Goal: Task Accomplishment & Management: Manage account settings

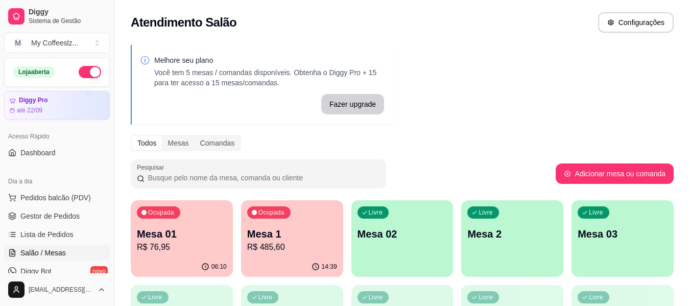
click at [400, 263] on div "Livre Mesa 02" at bounding box center [402, 232] width 102 height 64
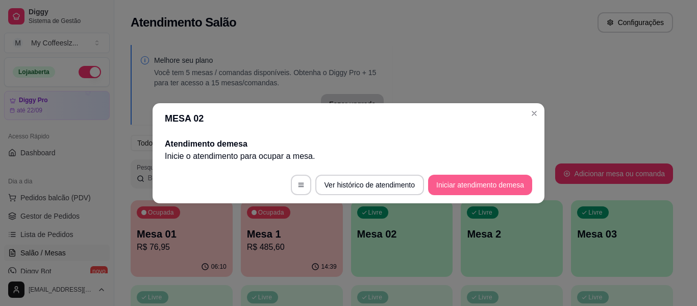
click at [476, 184] on button "Iniciar atendimento de mesa" at bounding box center [480, 185] width 104 height 20
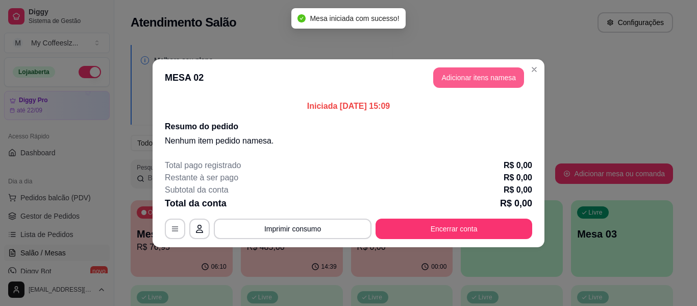
click at [466, 79] on button "Adicionar itens na mesa" at bounding box center [478, 77] width 91 height 20
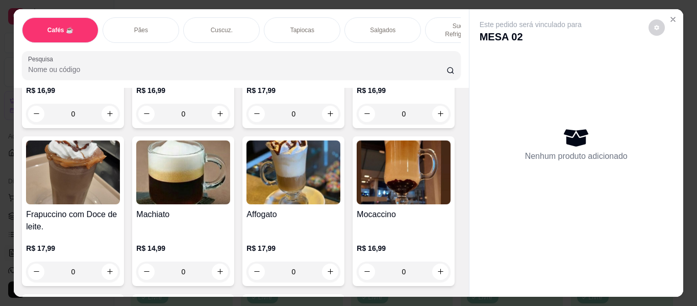
scroll to position [1123, 0]
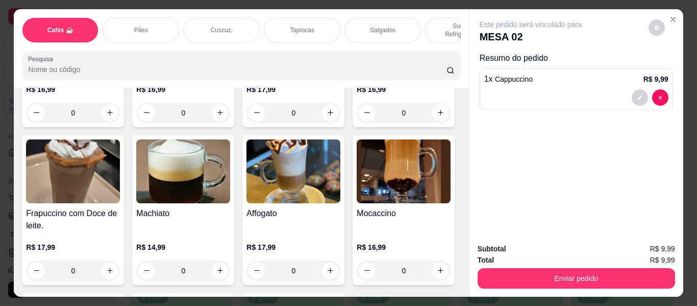
type input "2"
click at [444, 22] on p "Sucos e Refrigerantes" at bounding box center [463, 30] width 59 height 16
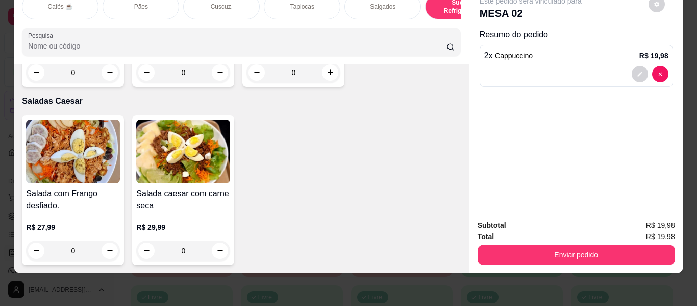
scroll to position [6190, 0]
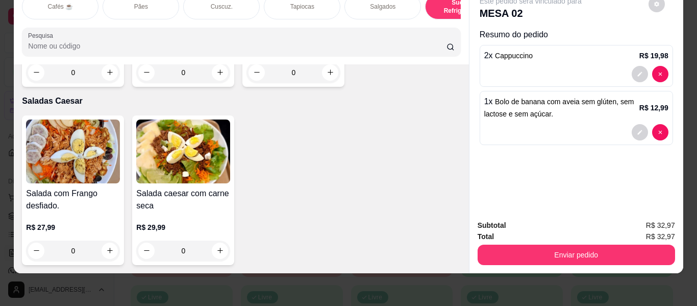
type input "2"
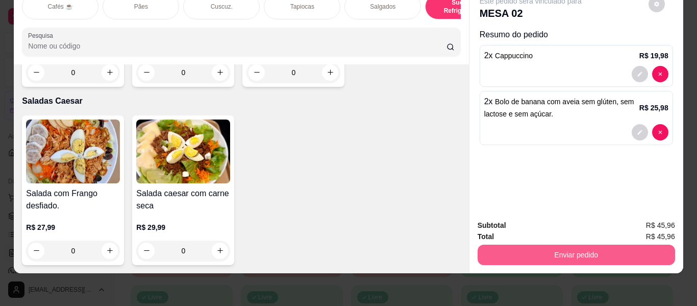
click at [507, 245] on button "Enviar pedido" at bounding box center [577, 255] width 198 height 20
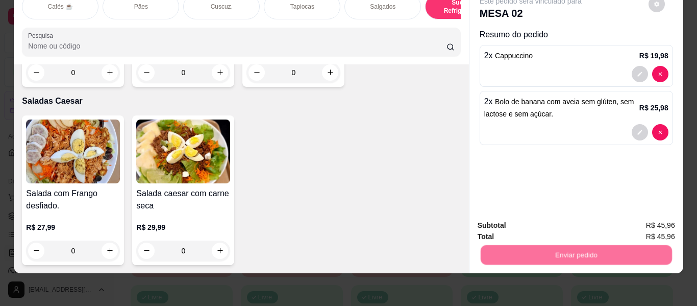
click at [510, 222] on button "Não registrar e enviar pedido" at bounding box center [542, 221] width 103 height 19
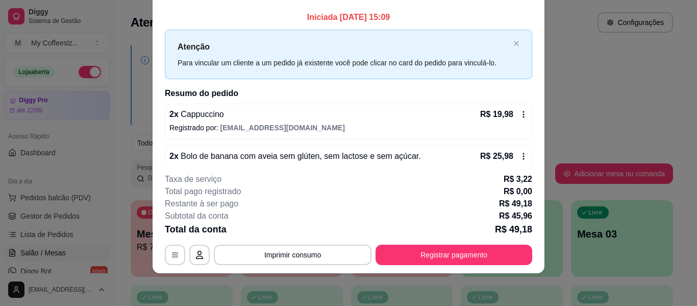
scroll to position [20, 0]
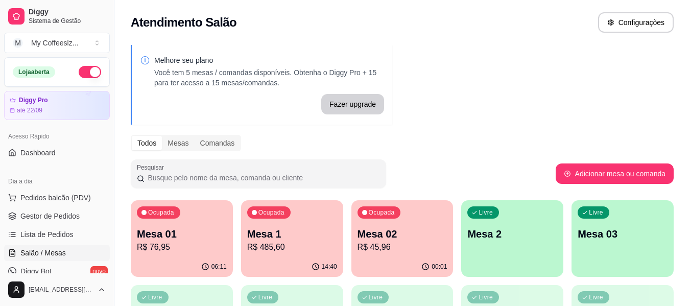
click at [502, 112] on div "Melhore seu plano Você tem 5 mesas / comandas disponíveis. Obtenha o Diggy Pro …" at bounding box center [401, 291] width 575 height 504
click at [489, 150] on div "Todos Mesas Comandas" at bounding box center [402, 143] width 543 height 16
click at [494, 240] on p "Mesa 2" at bounding box center [512, 234] width 90 height 14
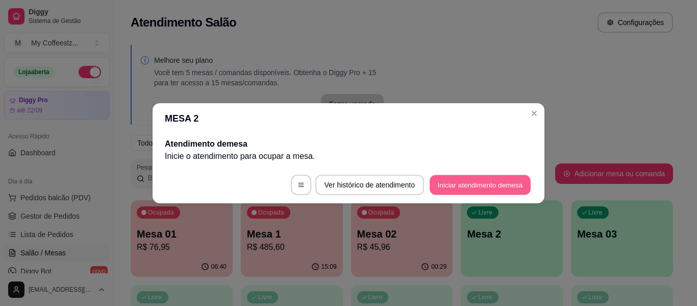
click at [456, 181] on button "Iniciar atendimento de mesa" at bounding box center [480, 185] width 101 height 20
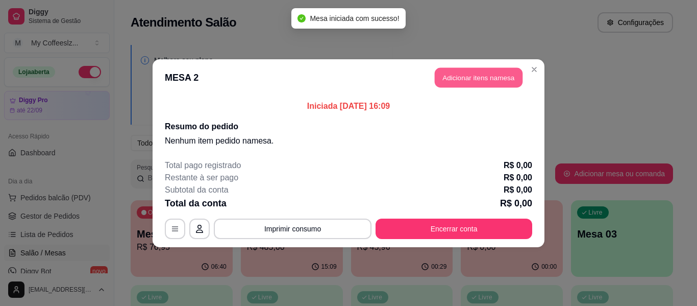
click at [481, 70] on button "Adicionar itens na mesa" at bounding box center [479, 77] width 88 height 20
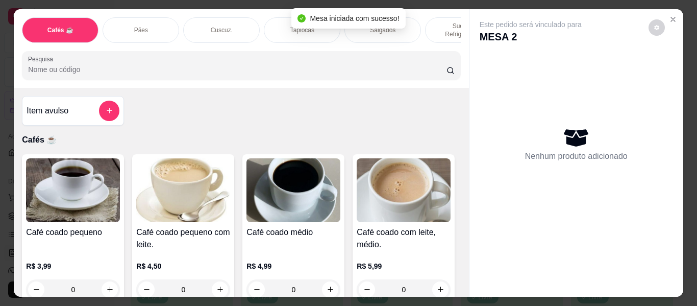
click at [279, 17] on div "Tapiocas" at bounding box center [302, 30] width 77 height 26
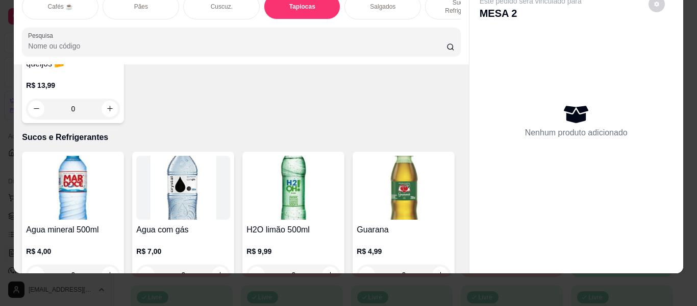
scroll to position [3449, 0]
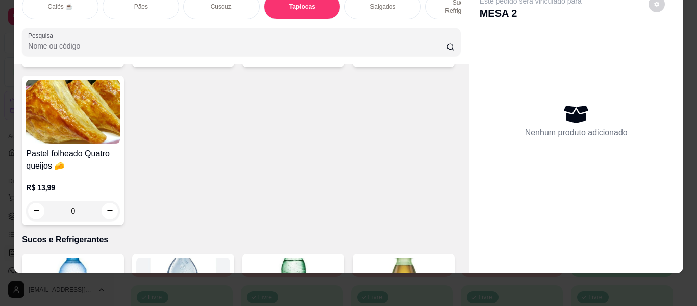
type input "1"
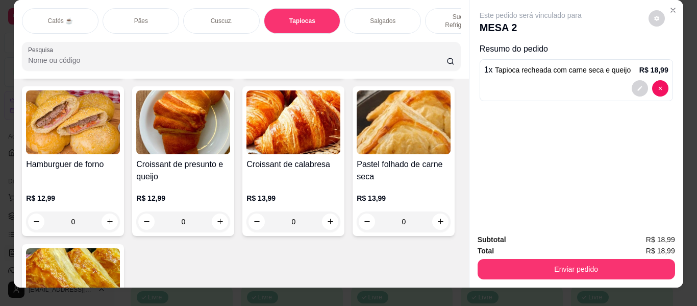
scroll to position [0, 0]
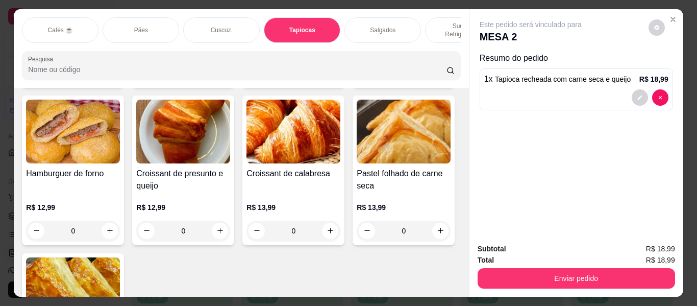
click at [437, 22] on p "Sucos e Refrigerantes" at bounding box center [463, 30] width 59 height 16
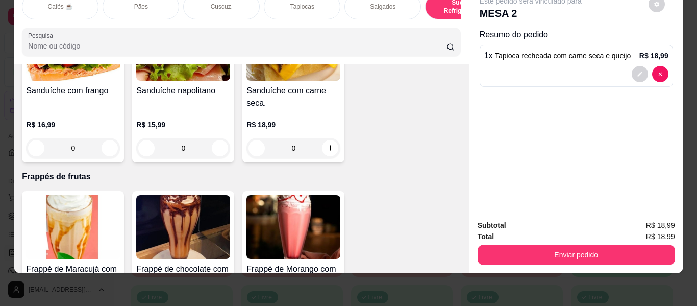
scroll to position [5170, 0]
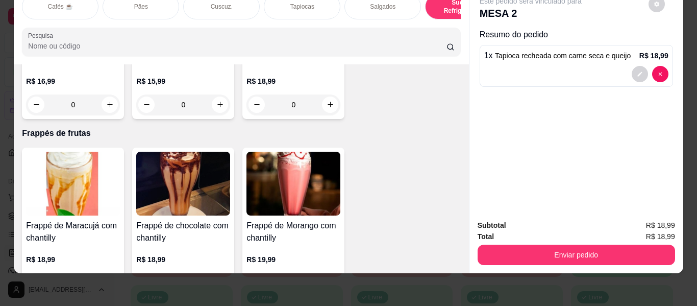
type input "1"
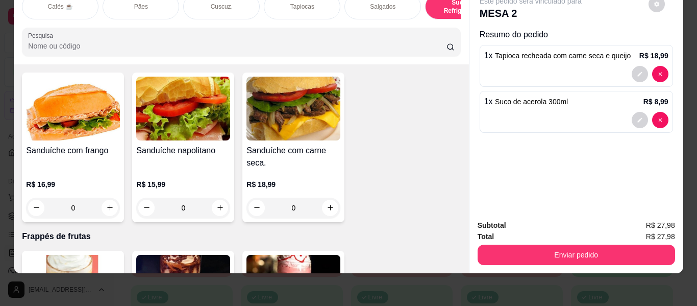
scroll to position [0, 0]
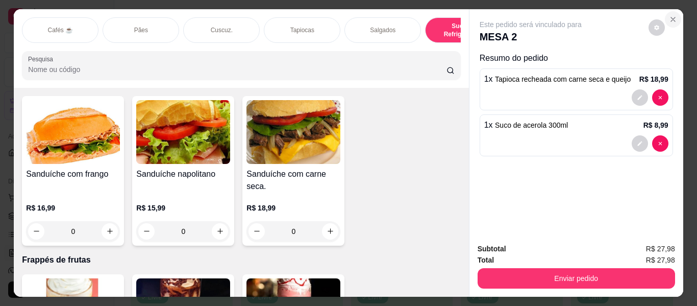
click at [669, 15] on icon "Close" at bounding box center [673, 19] width 8 height 8
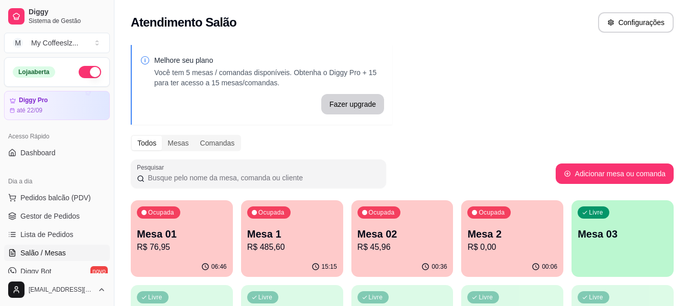
click at [522, 249] on p "R$ 0,00" at bounding box center [512, 247] width 90 height 12
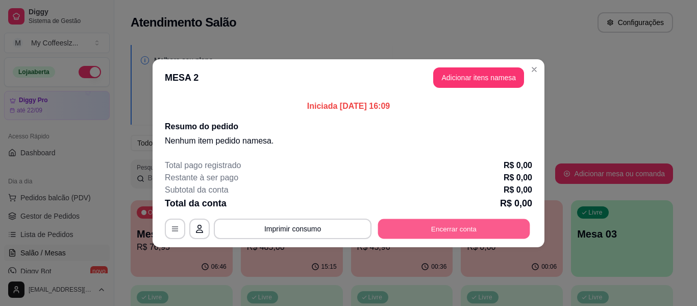
click at [481, 232] on button "Encerrar conta" at bounding box center [454, 228] width 152 height 20
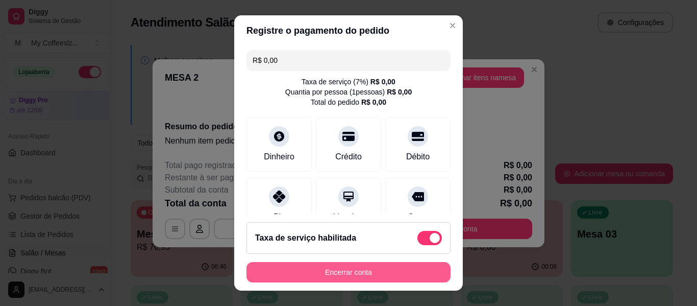
click at [413, 267] on button "Encerrar conta" at bounding box center [349, 272] width 204 height 20
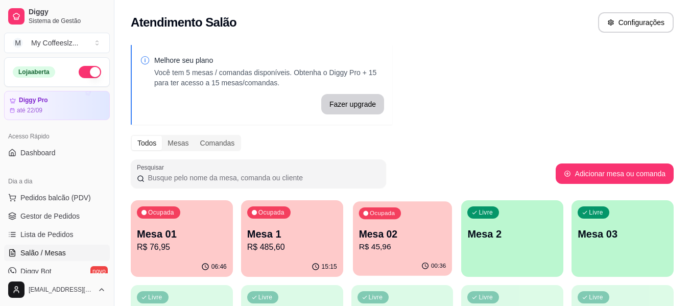
click at [410, 262] on div "00:36" at bounding box center [402, 265] width 99 height 19
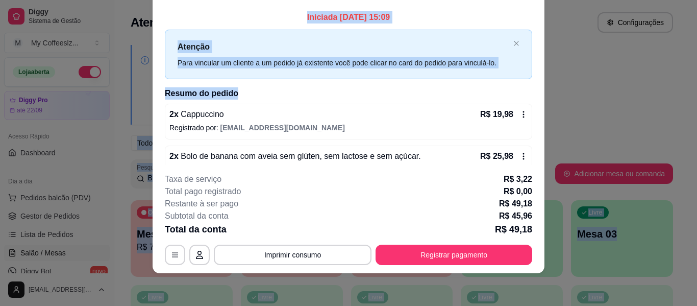
drag, startPoint x: 333, startPoint y: 69, endPoint x: 243, endPoint y: -14, distance: 122.1
click at [243, 0] on html "Diggy Sistema de Gestão M My Coffeeslz ... Loja aberta Diggy Pro até 22/09 Aces…" at bounding box center [348, 153] width 697 height 306
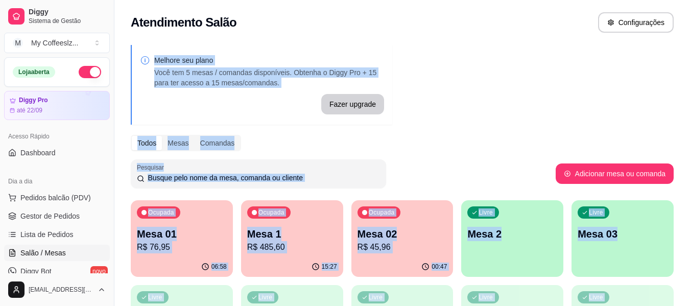
click at [399, 241] on p "R$ 45,96" at bounding box center [402, 247] width 90 height 12
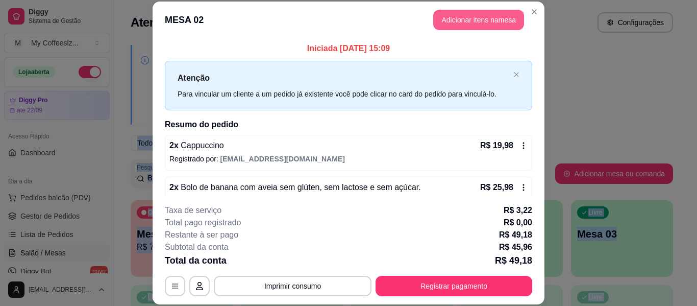
click at [488, 21] on button "Adicionar itens na mesa" at bounding box center [478, 20] width 91 height 20
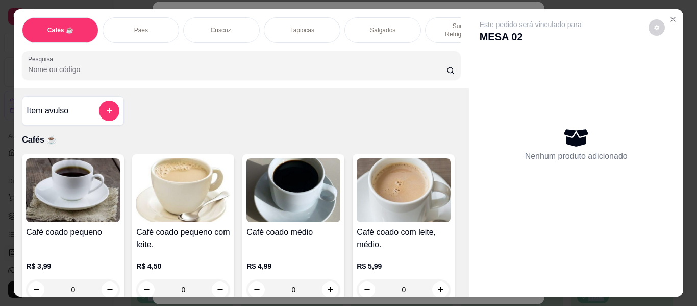
click at [434, 22] on p "Sucos e Refrigerantes" at bounding box center [463, 30] width 59 height 16
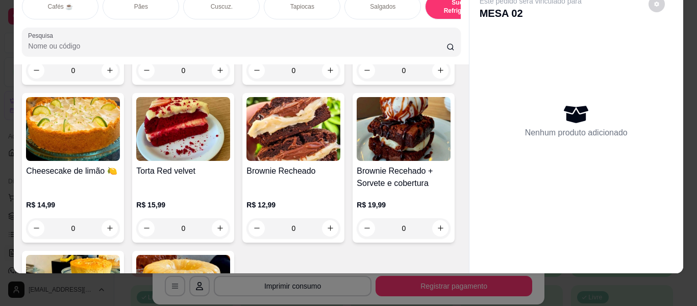
type input "1"
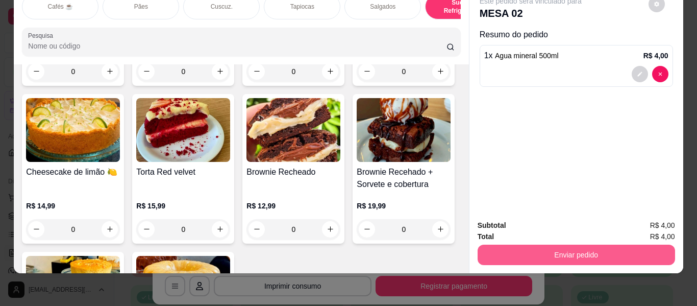
click at [508, 245] on button "Enviar pedido" at bounding box center [577, 255] width 198 height 20
click at [520, 247] on button "Enviar pedido" at bounding box center [577, 255] width 198 height 20
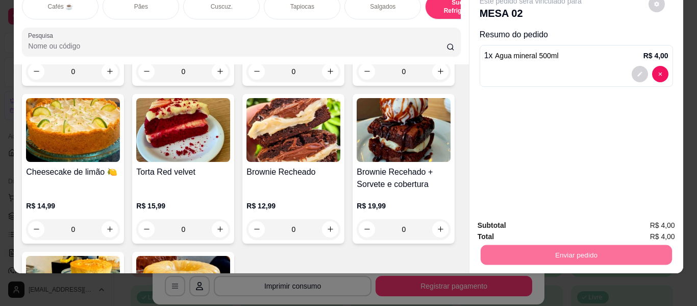
click at [556, 213] on button "Não registrar e enviar pedido" at bounding box center [543, 221] width 106 height 19
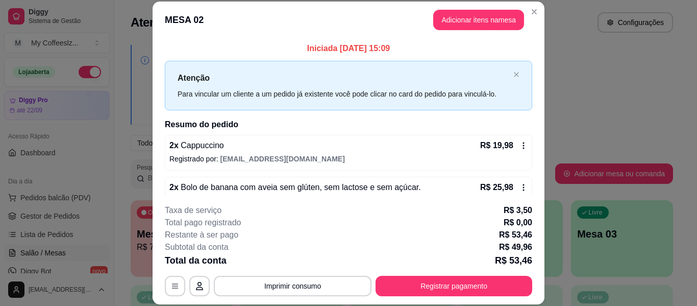
scroll to position [51, 0]
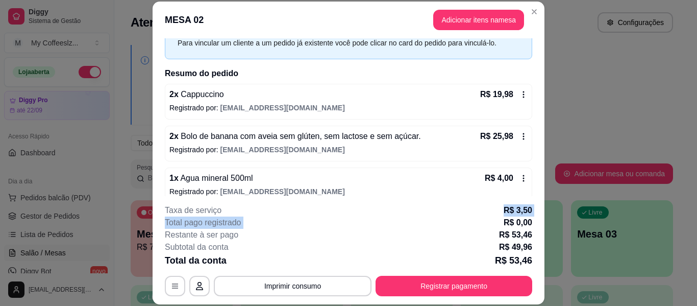
drag, startPoint x: 393, startPoint y: 226, endPoint x: 394, endPoint y: 255, distance: 29.6
click at [394, 233] on div "**********" at bounding box center [349, 250] width 368 height 92
click at [394, 241] on div "**********" at bounding box center [349, 250] width 368 height 92
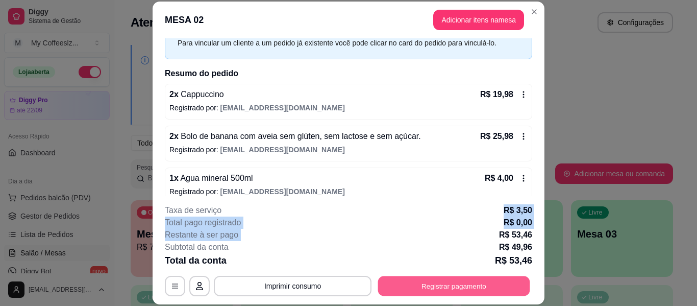
click at [397, 277] on button "Registrar pagamento" at bounding box center [454, 286] width 152 height 20
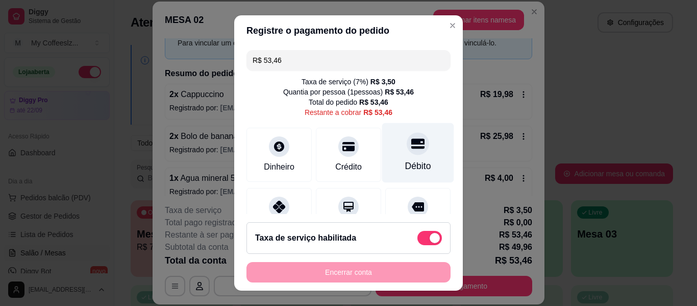
click at [407, 154] on div at bounding box center [418, 143] width 22 height 22
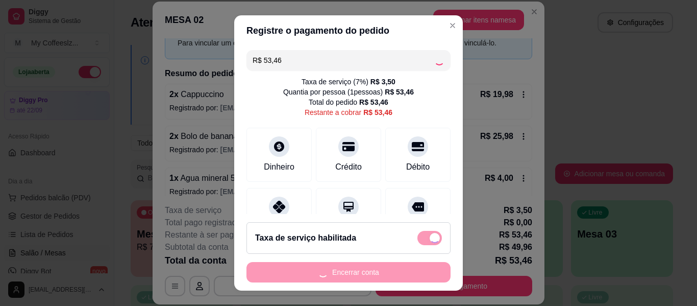
type input "R$ 0,00"
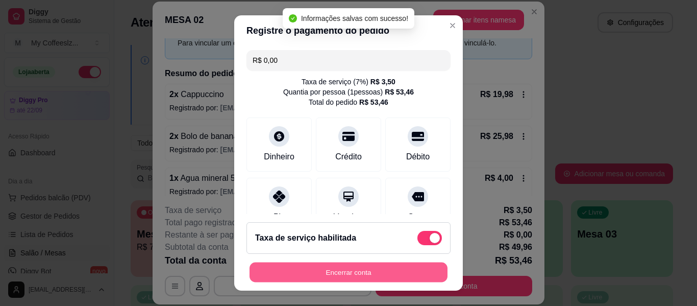
click at [393, 267] on button "Encerrar conta" at bounding box center [349, 272] width 198 height 20
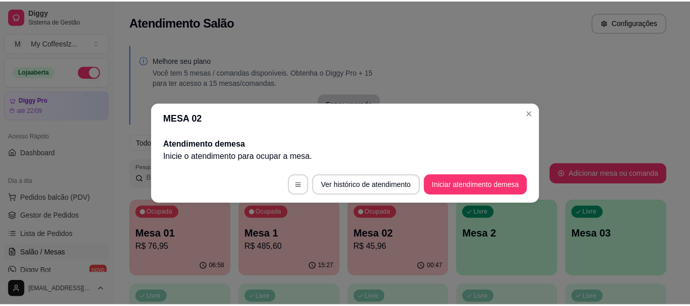
scroll to position [0, 0]
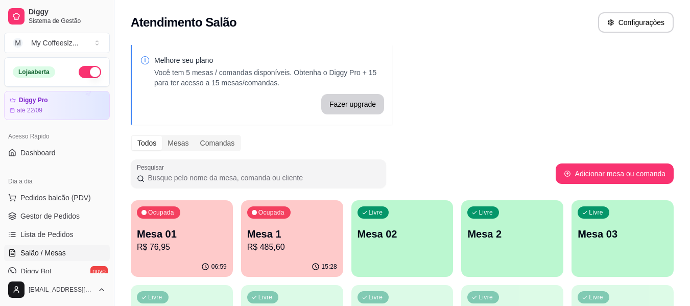
click at [438, 228] on p "Mesa 02" at bounding box center [402, 234] width 90 height 14
